Goal: Find specific page/section: Find specific page/section

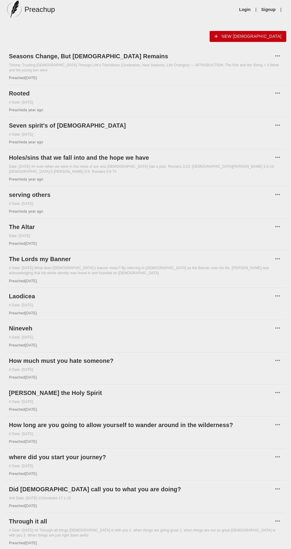
click at [244, 9] on link "Login" at bounding box center [245, 10] width 12 height 6
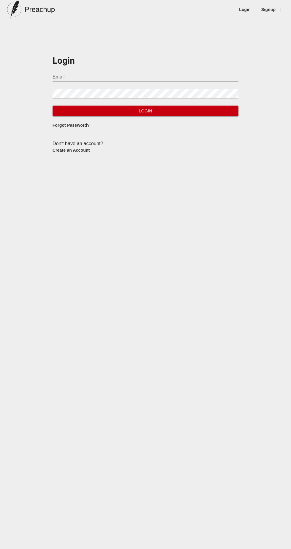
click at [169, 74] on input "Email" at bounding box center [146, 77] width 186 height 10
type input "[EMAIL_ADDRESS][DOMAIN_NAME]"
click at [53, 106] on button "Login" at bounding box center [146, 111] width 186 height 11
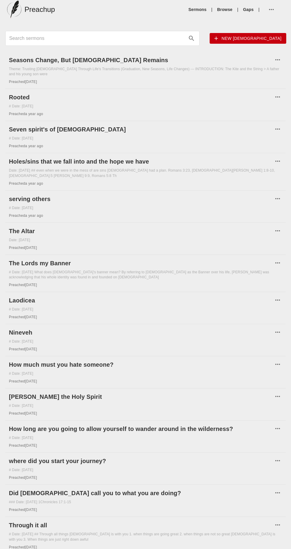
click at [182, 37] on input "Search sermons" at bounding box center [97, 39] width 176 height 10
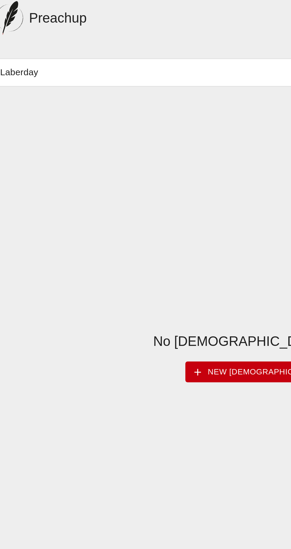
type input "Laberday"
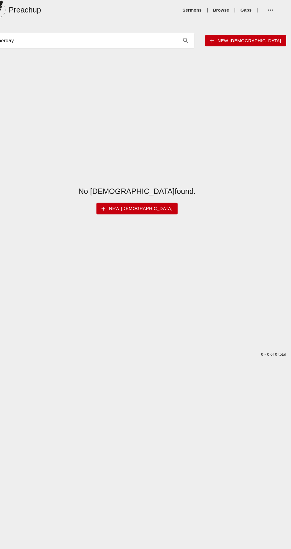
click at [194, 39] on icon "search" at bounding box center [191, 38] width 5 height 5
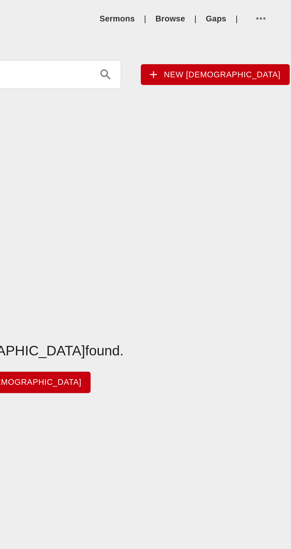
click at [276, 7] on span "button" at bounding box center [273, 9] width 10 height 7
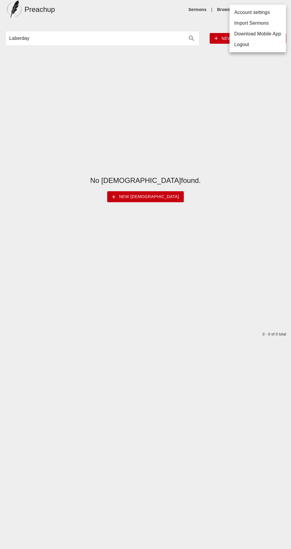
click at [270, 35] on li "Download Mobile App" at bounding box center [258, 34] width 56 height 11
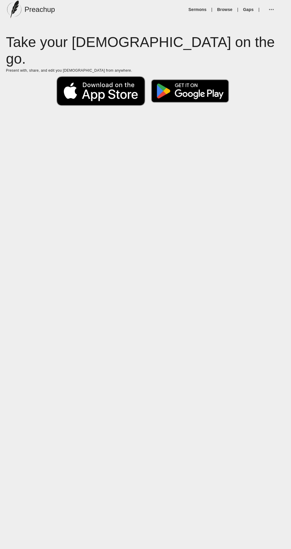
click at [204, 75] on img at bounding box center [190, 91] width 89 height 34
